Goal: Find specific page/section: Find specific page/section

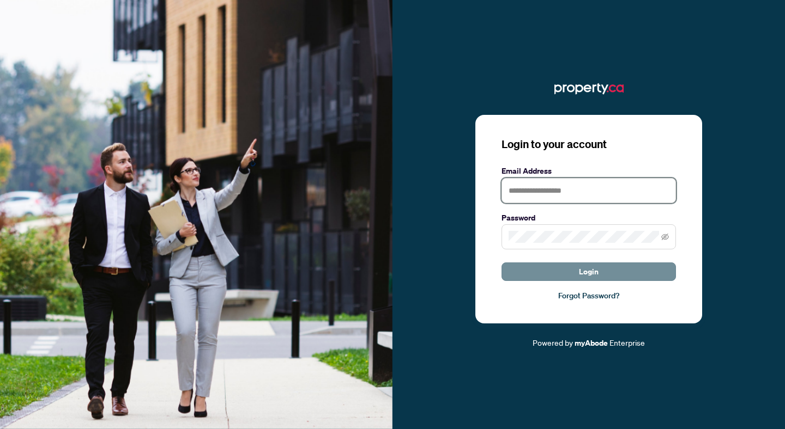
type input "**********"
click at [593, 276] on span "Login" at bounding box center [589, 271] width 20 height 17
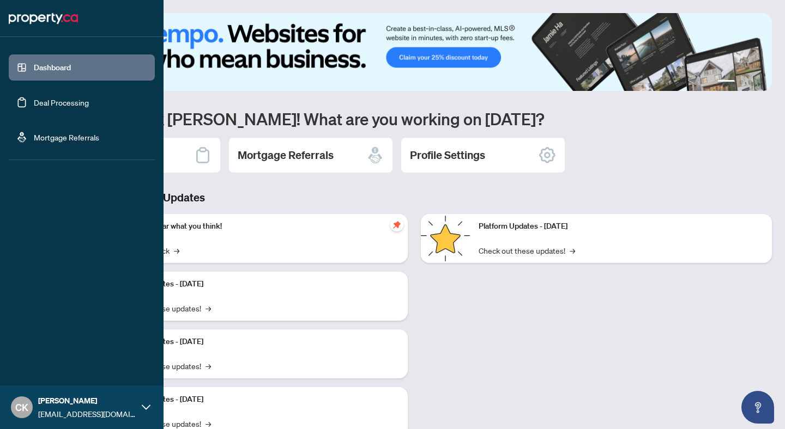
click at [34, 105] on link "Deal Processing" at bounding box center [61, 103] width 55 height 10
